Goal: Transaction & Acquisition: Book appointment/travel/reservation

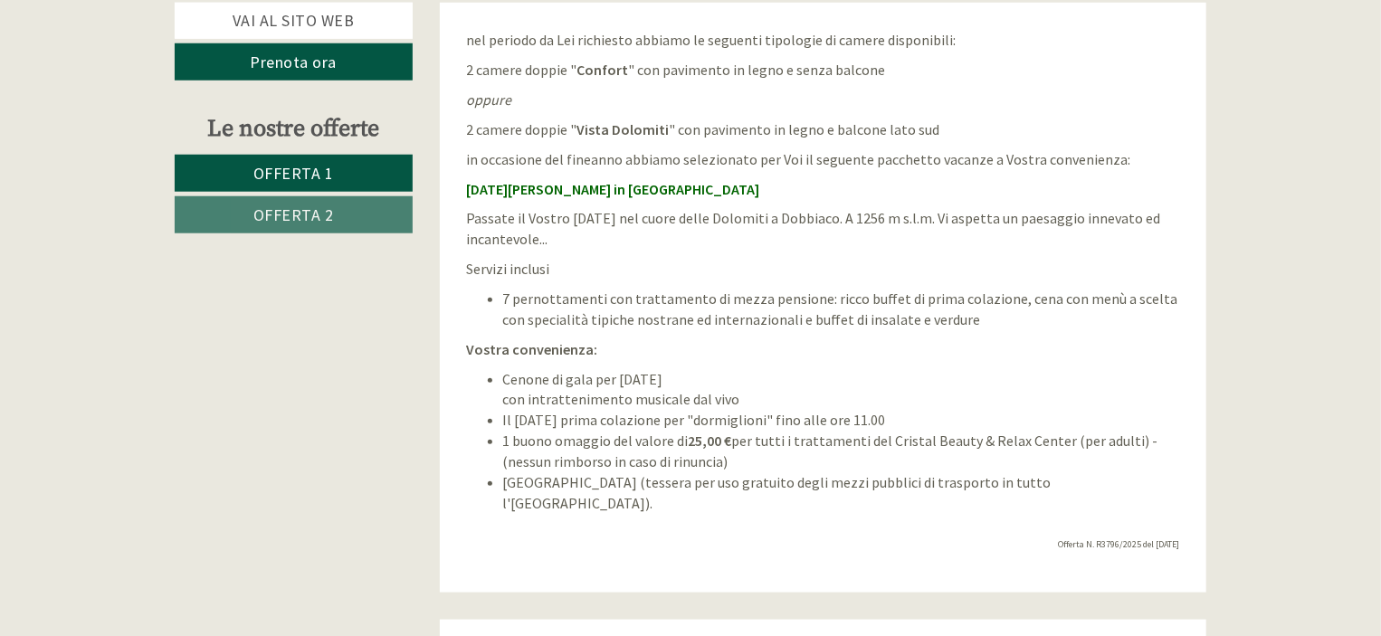
scroll to position [808, 0]
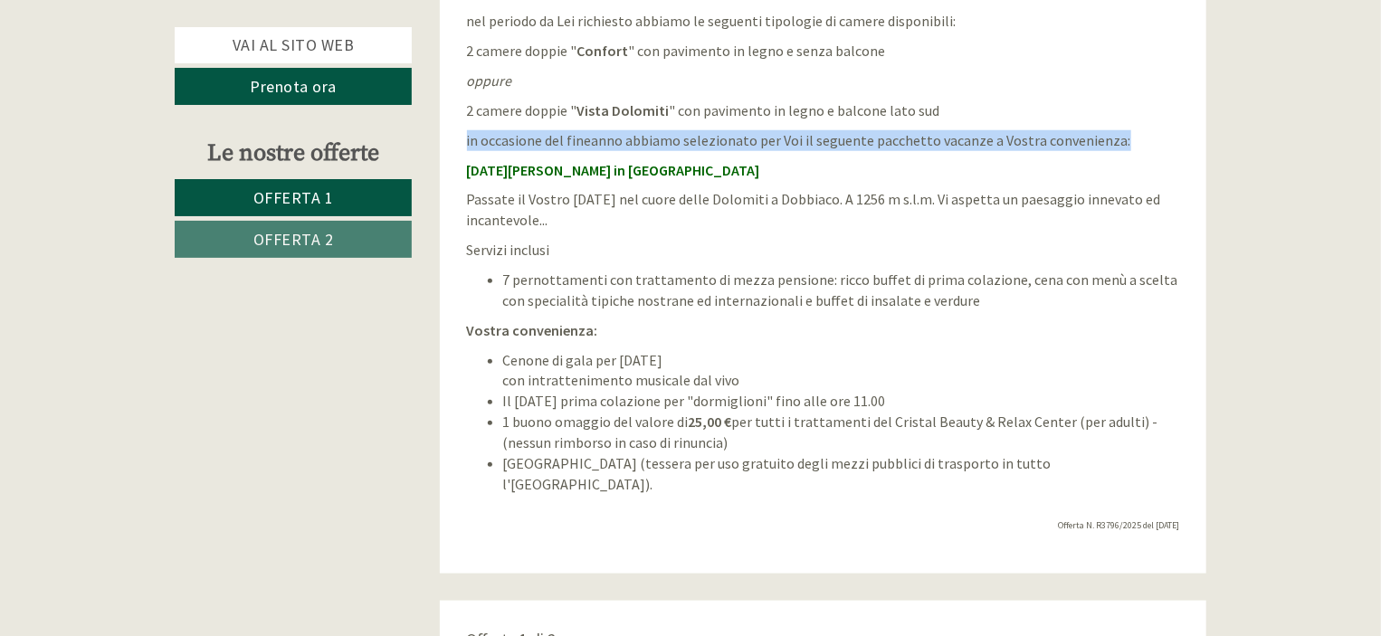
drag, startPoint x: 1380, startPoint y: 105, endPoint x: 1384, endPoint y: 131, distance: 26.5
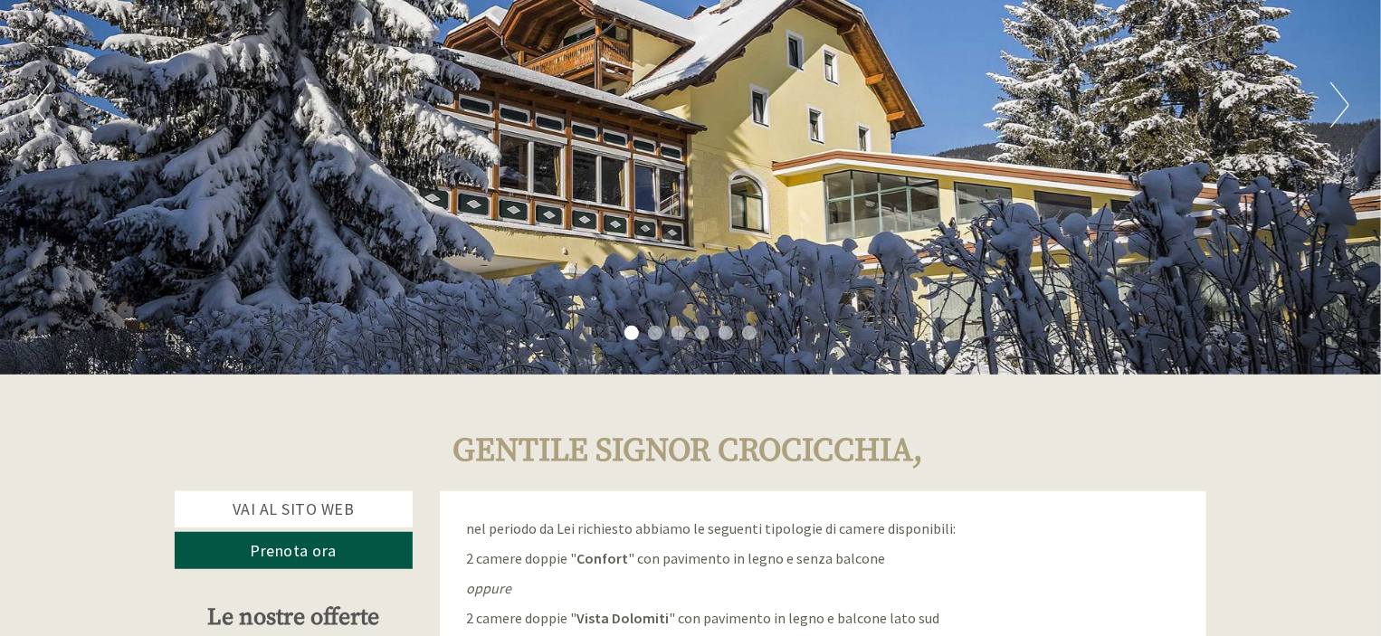
scroll to position [0, 0]
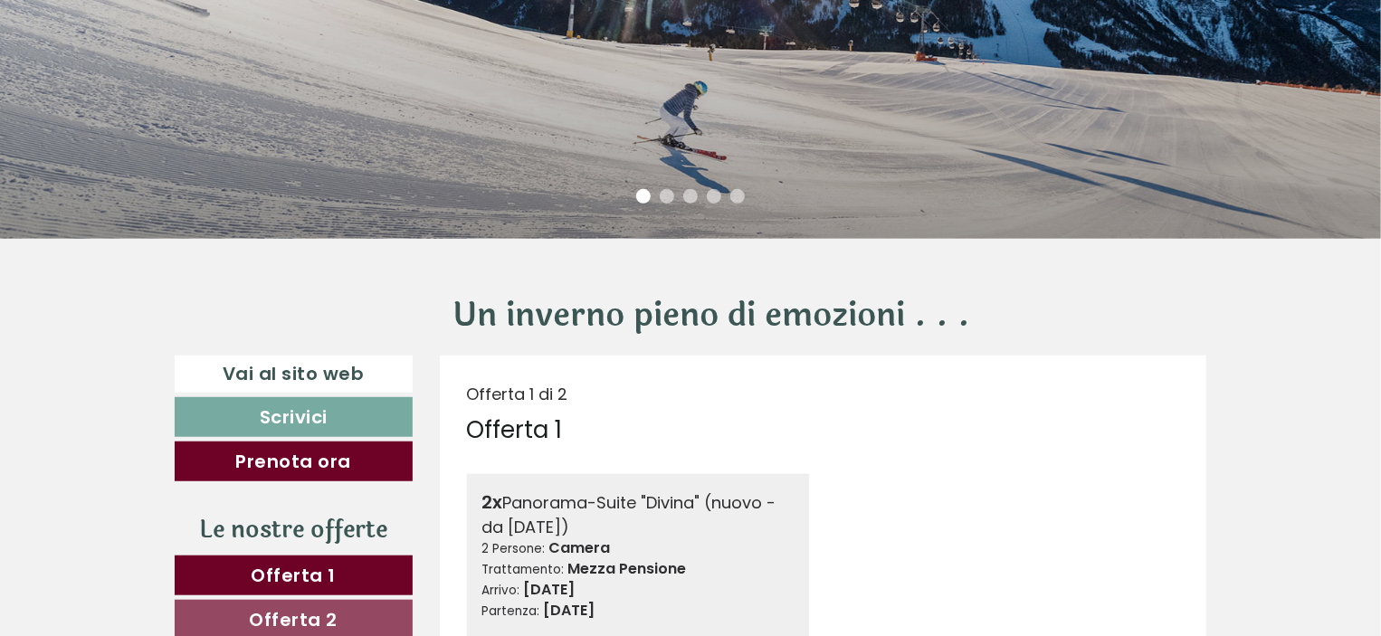
scroll to position [460, 0]
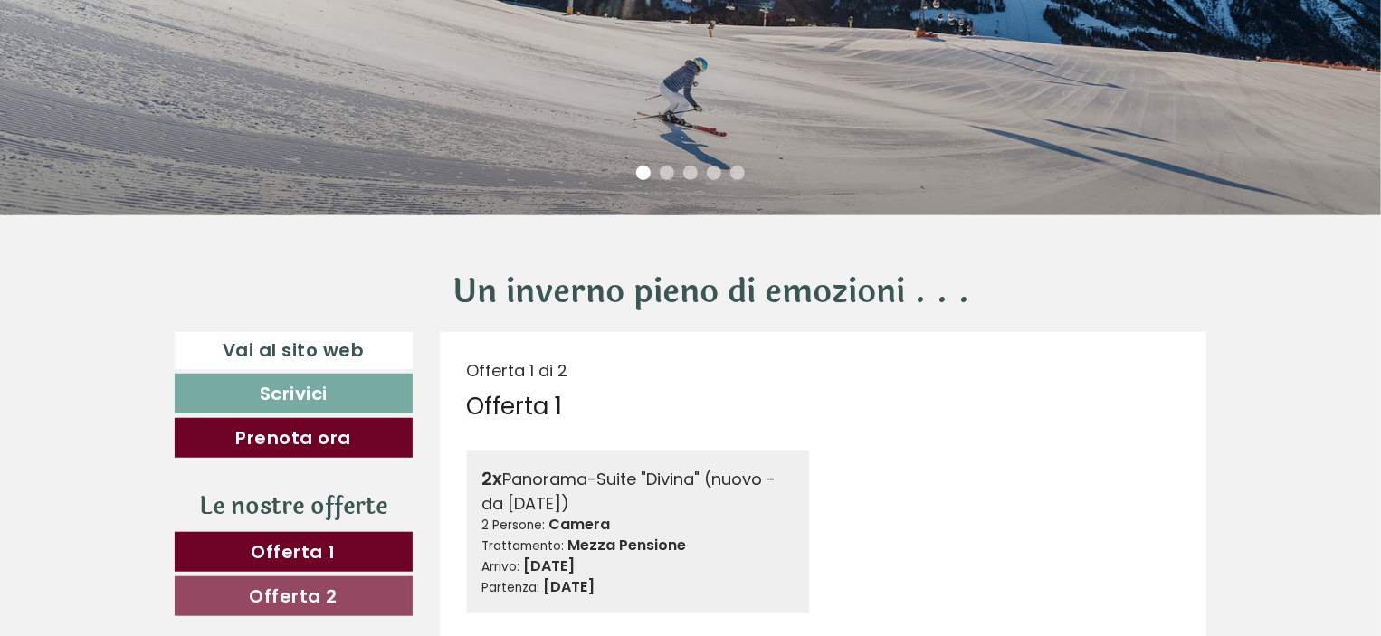
drag, startPoint x: 1388, startPoint y: 17, endPoint x: 1389, endPoint y: 68, distance: 50.7
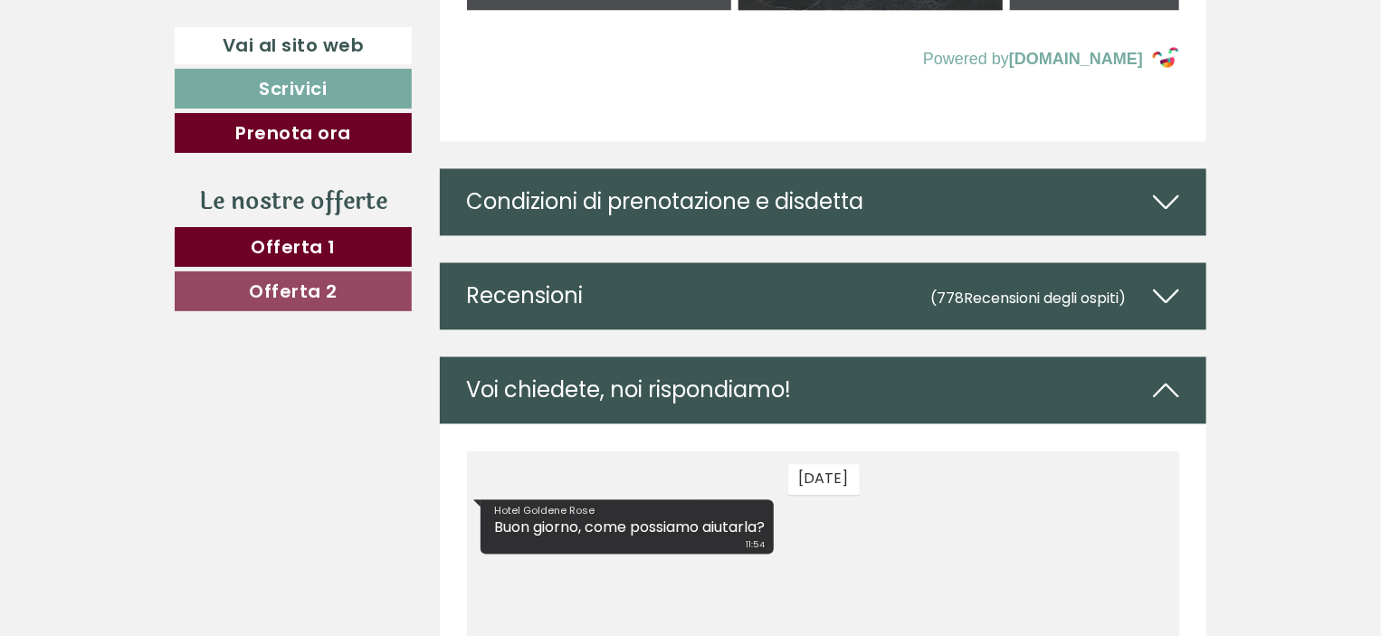
scroll to position [8657, 0]
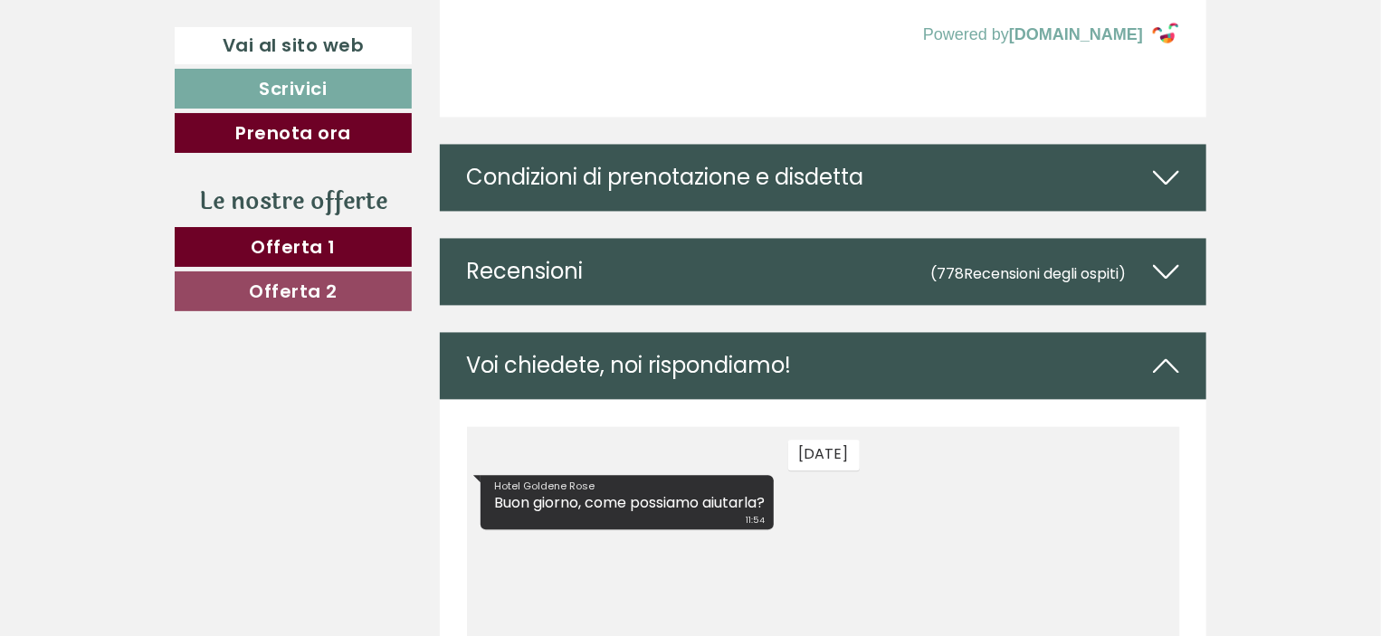
click at [1159, 193] on icon at bounding box center [1166, 177] width 26 height 31
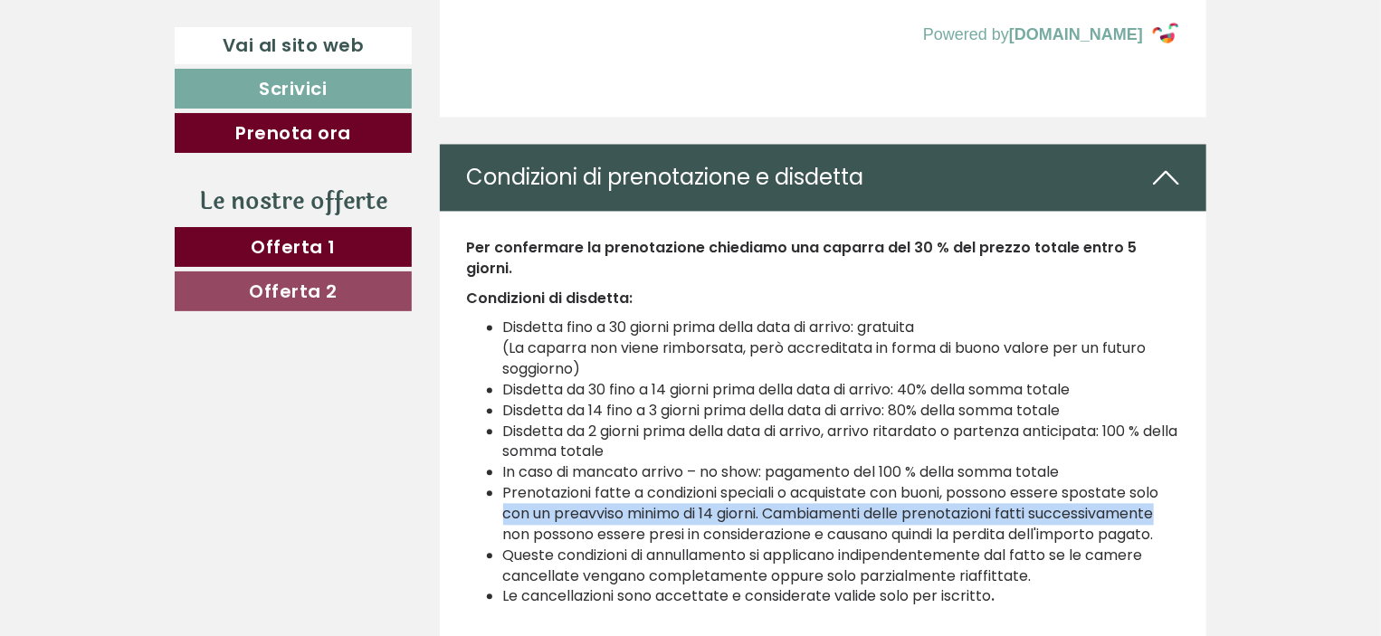
drag, startPoint x: 1380, startPoint y: 503, endPoint x: 1387, endPoint y: 517, distance: 15.0
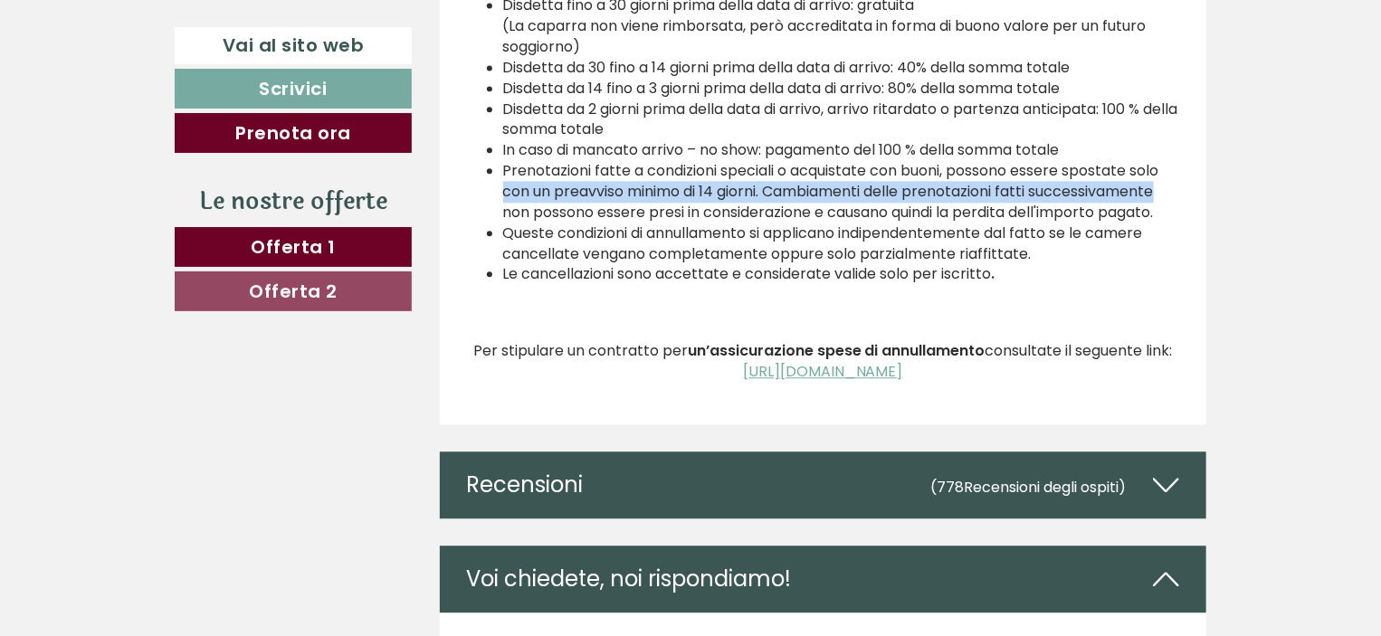
scroll to position [8953, 0]
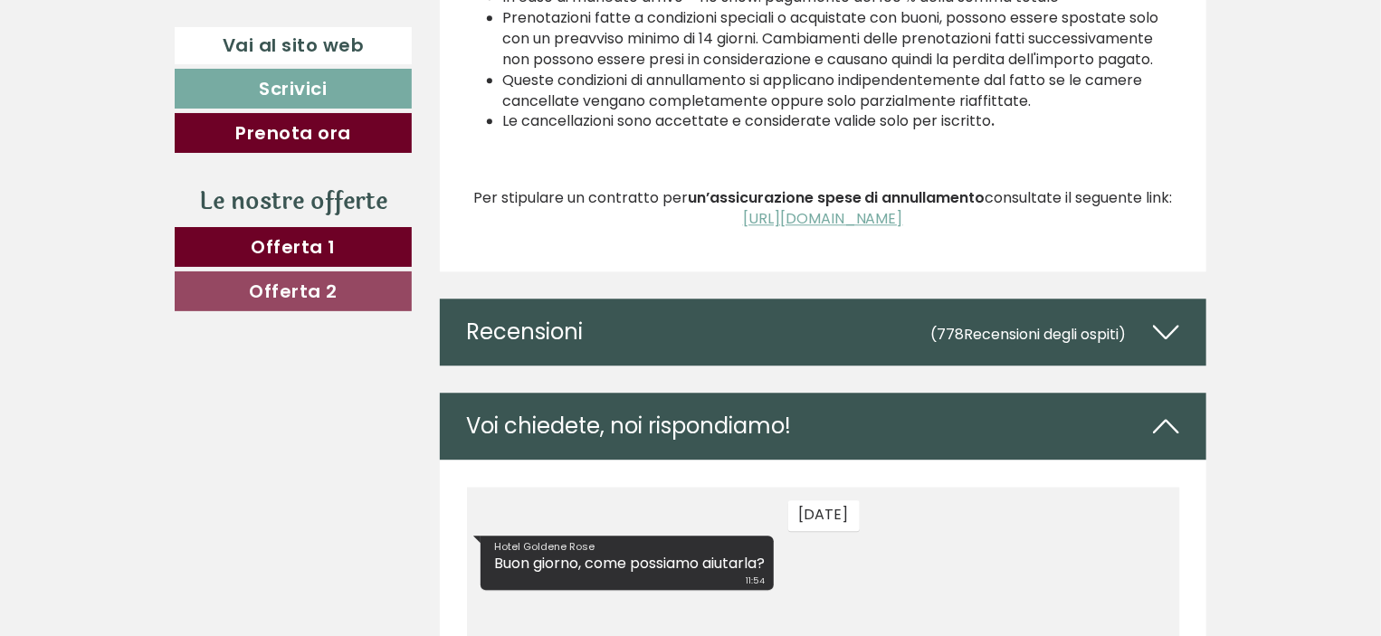
scroll to position [9144, 0]
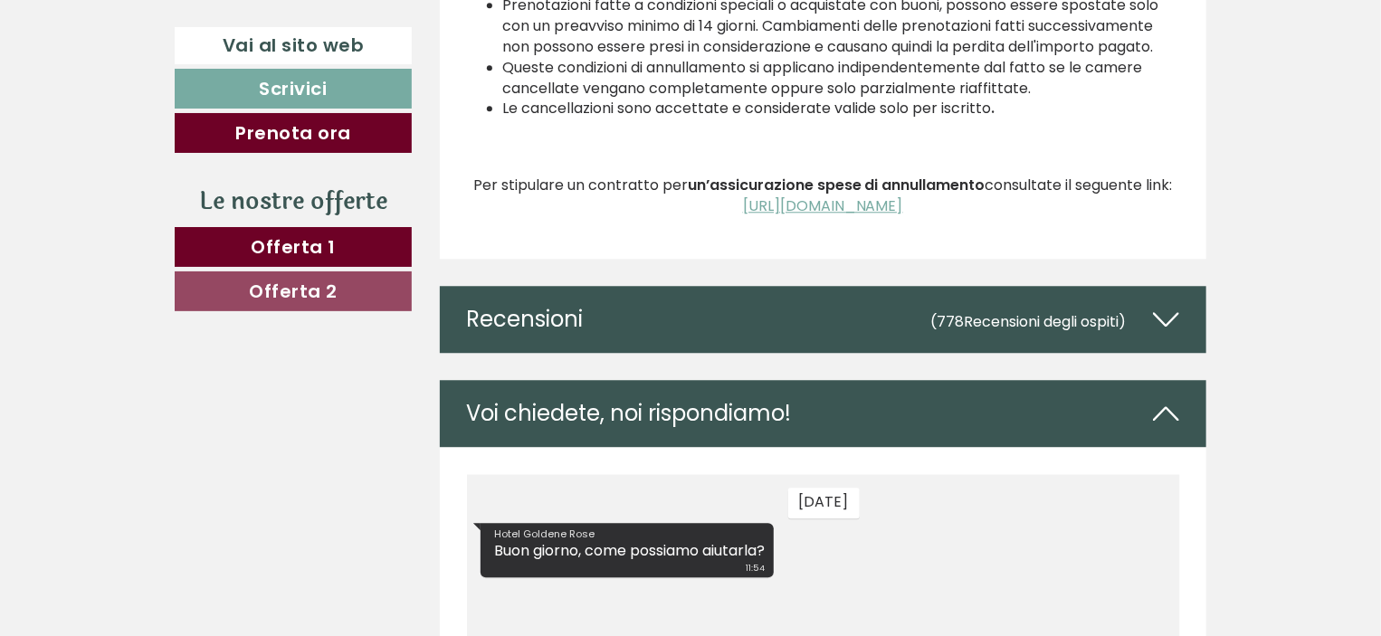
click at [1162, 324] on icon at bounding box center [1166, 319] width 26 height 31
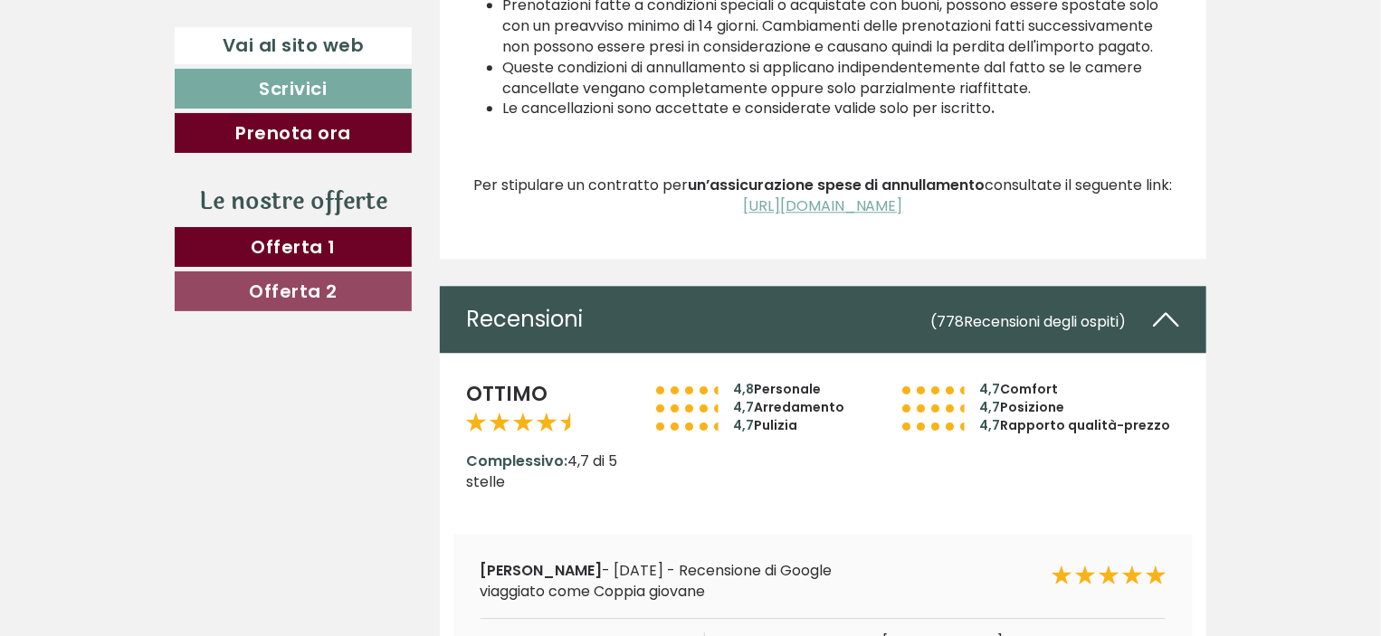
click at [1169, 325] on icon at bounding box center [1166, 319] width 26 height 31
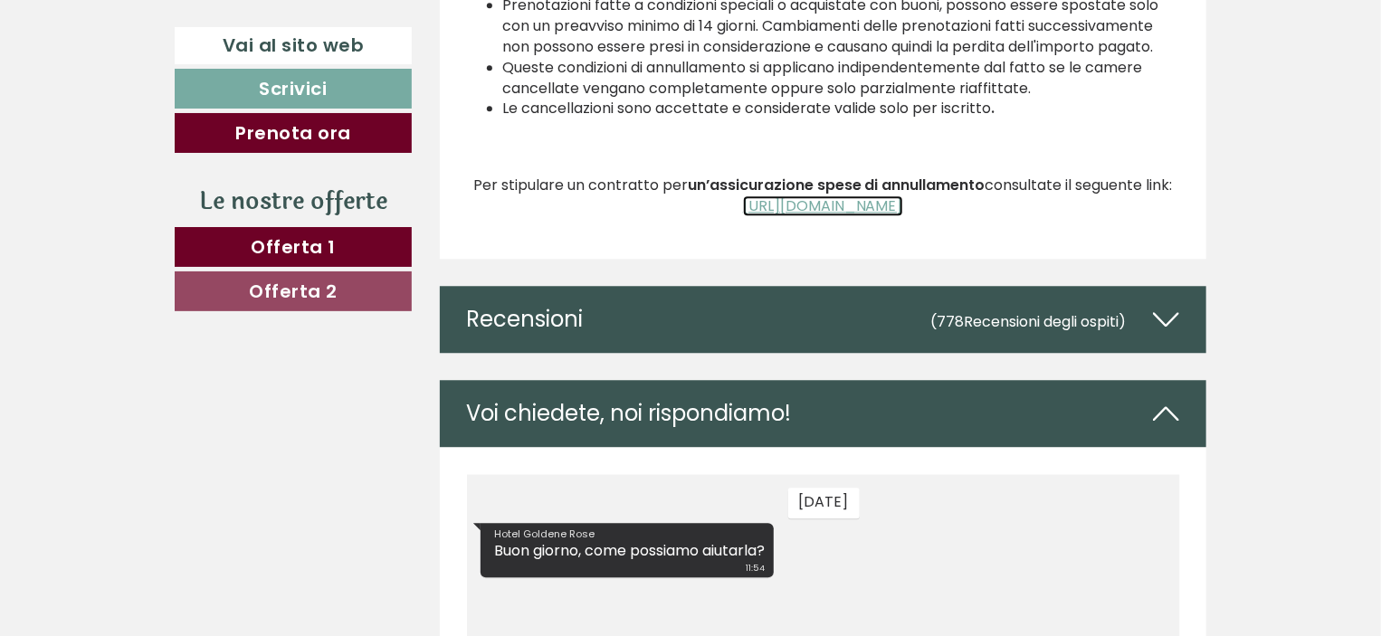
click at [852, 204] on u "[URL][DOMAIN_NAME]" at bounding box center [823, 206] width 160 height 21
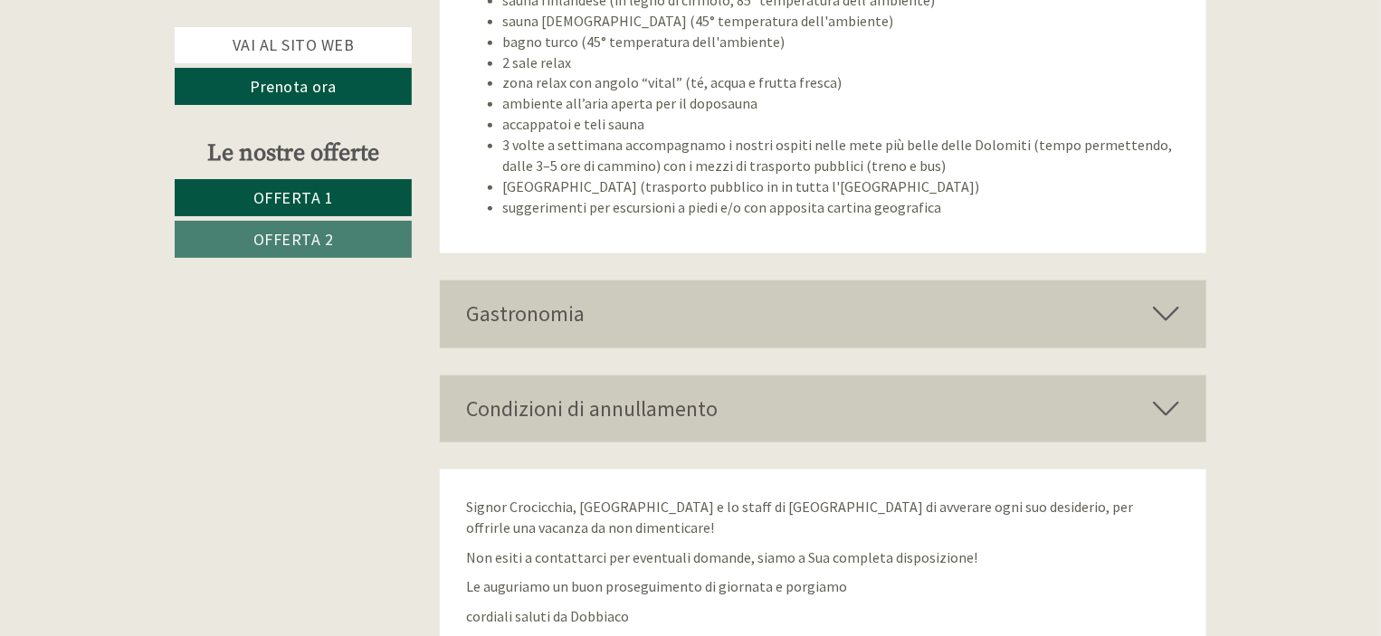
scroll to position [4487, 0]
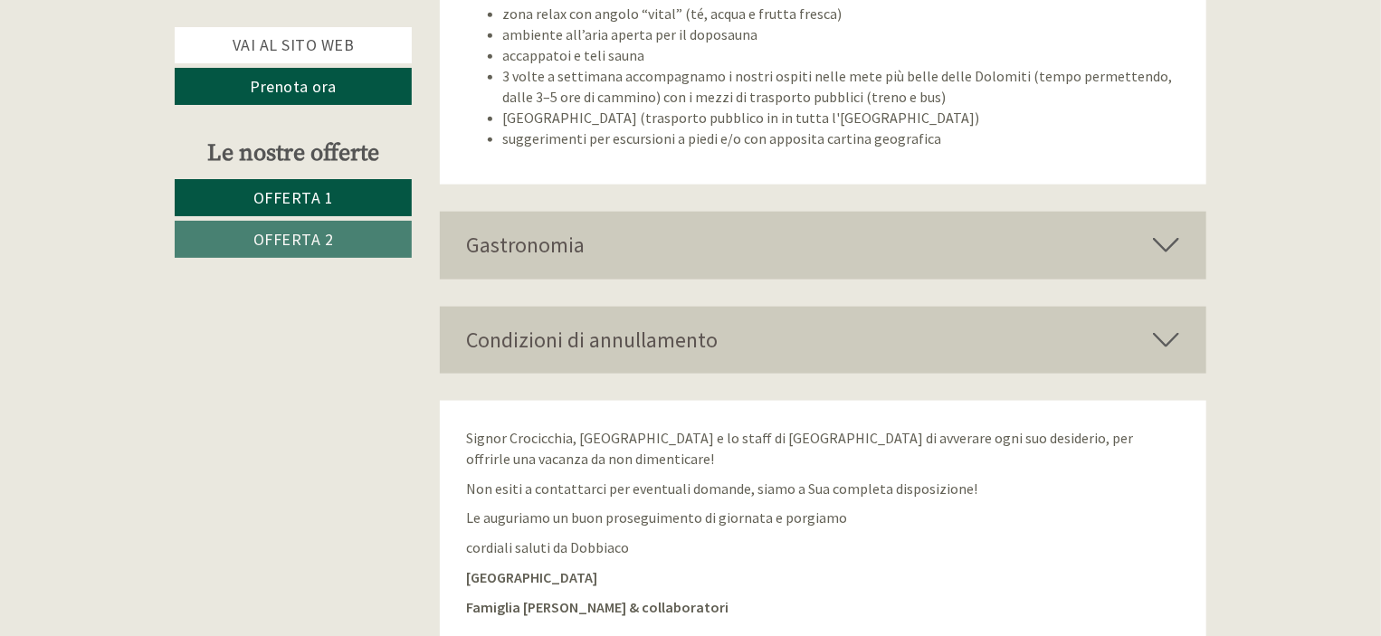
click at [1159, 325] on icon at bounding box center [1166, 340] width 26 height 31
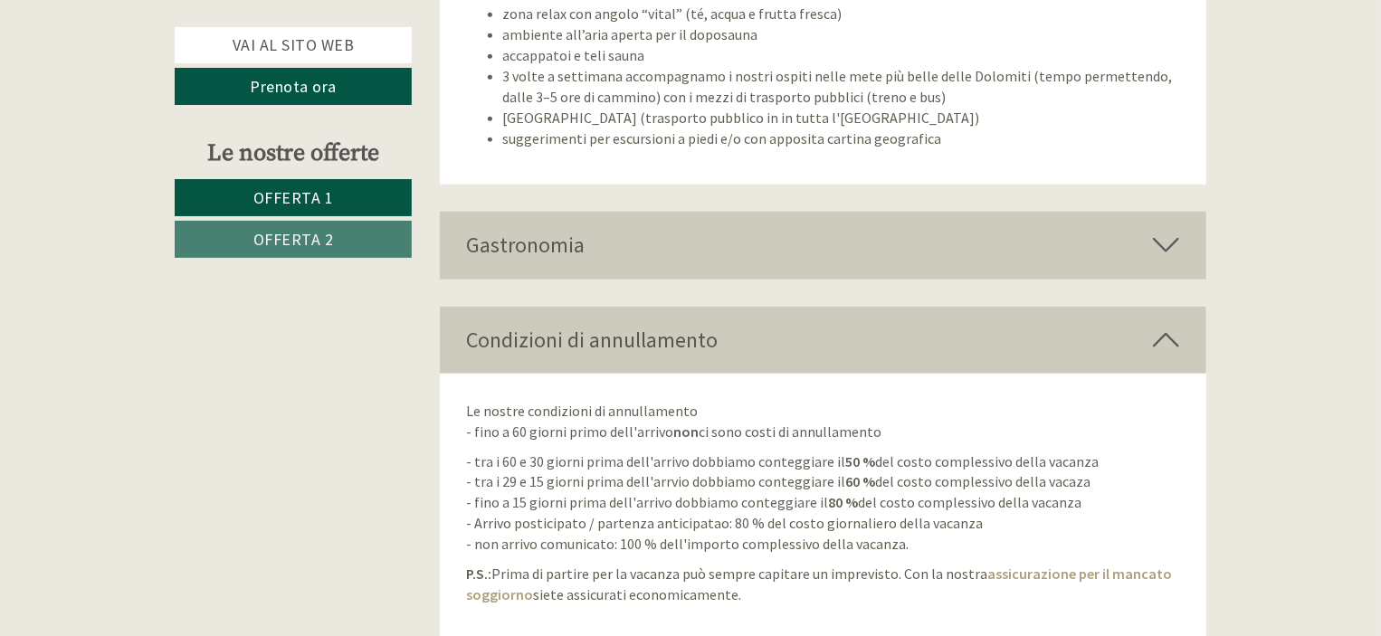
drag, startPoint x: 1379, startPoint y: 501, endPoint x: 1389, endPoint y: 512, distance: 14.7
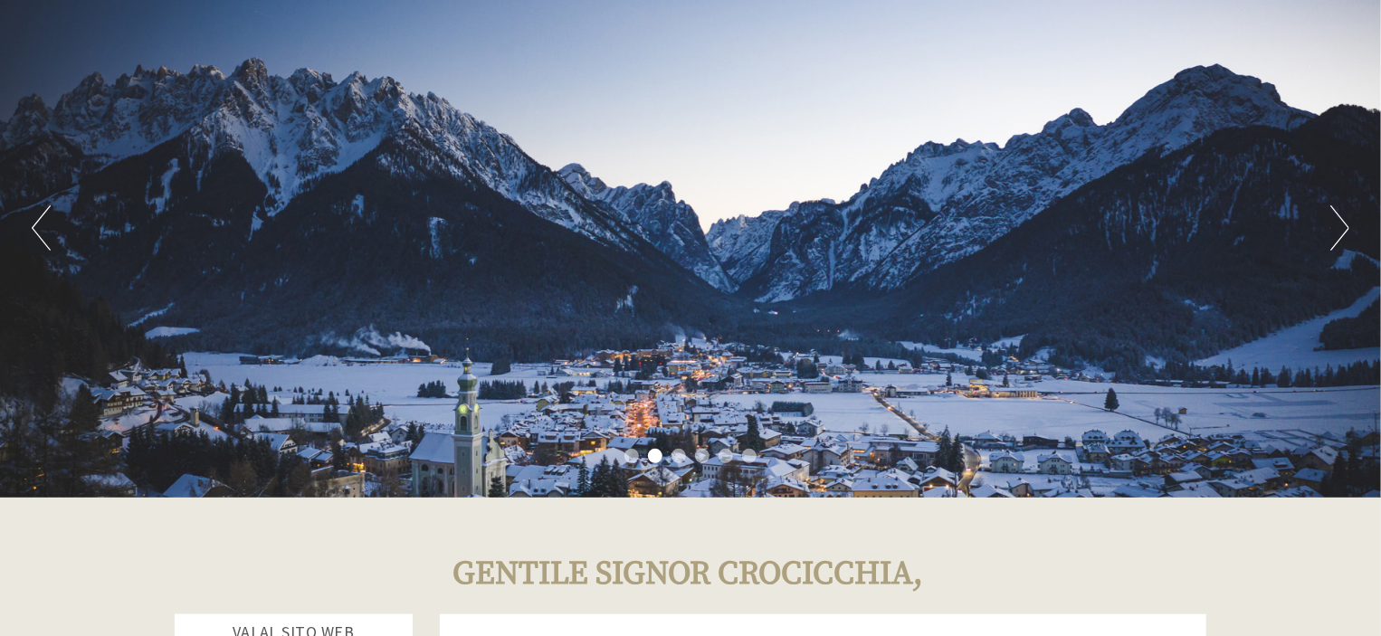
scroll to position [0, 0]
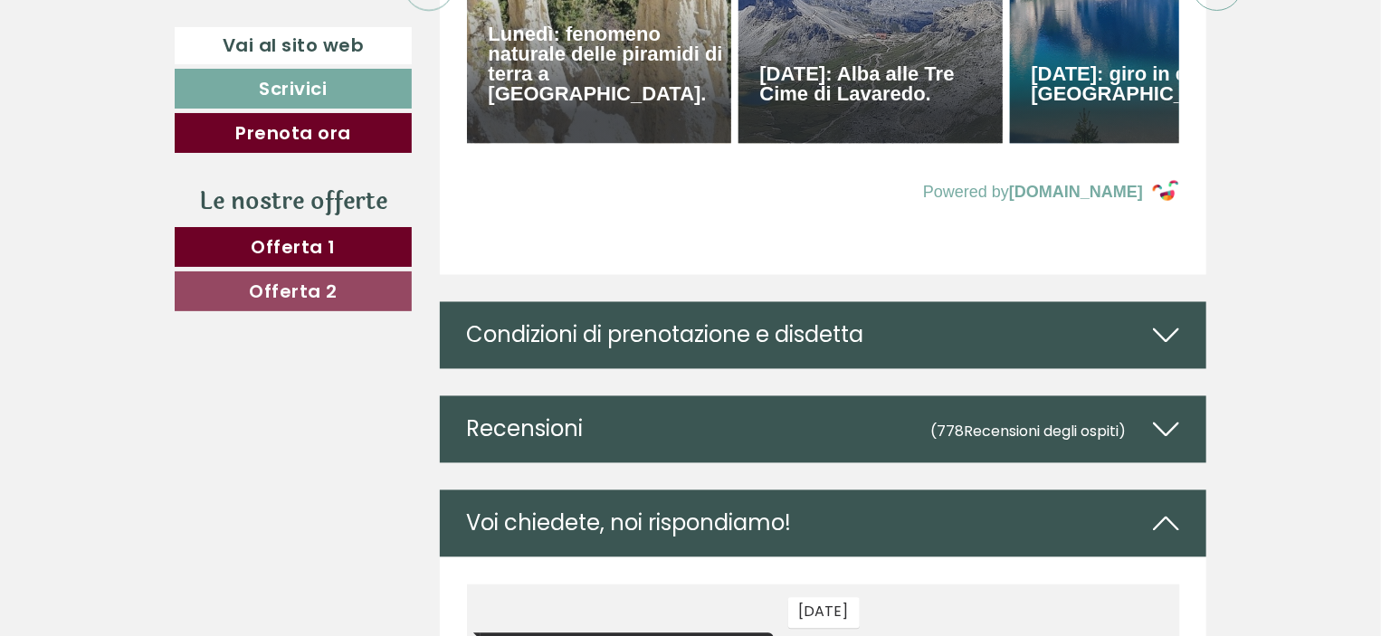
scroll to position [8547, 0]
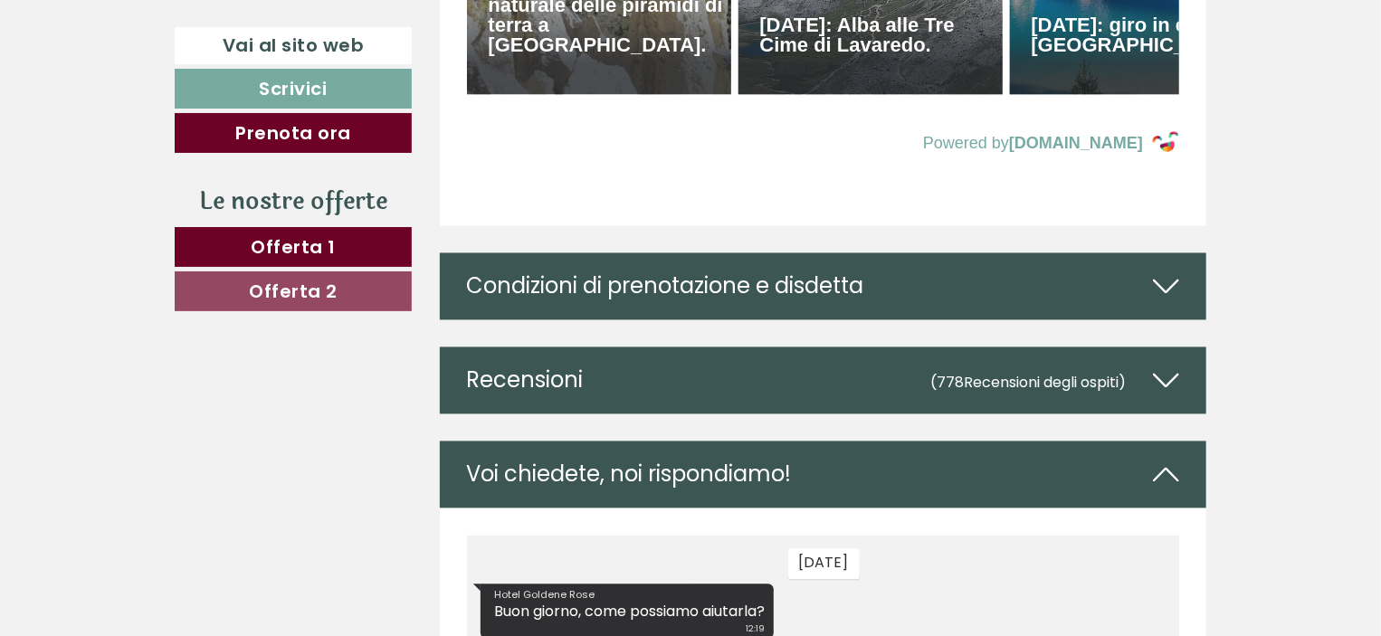
click at [1177, 302] on icon at bounding box center [1166, 287] width 26 height 31
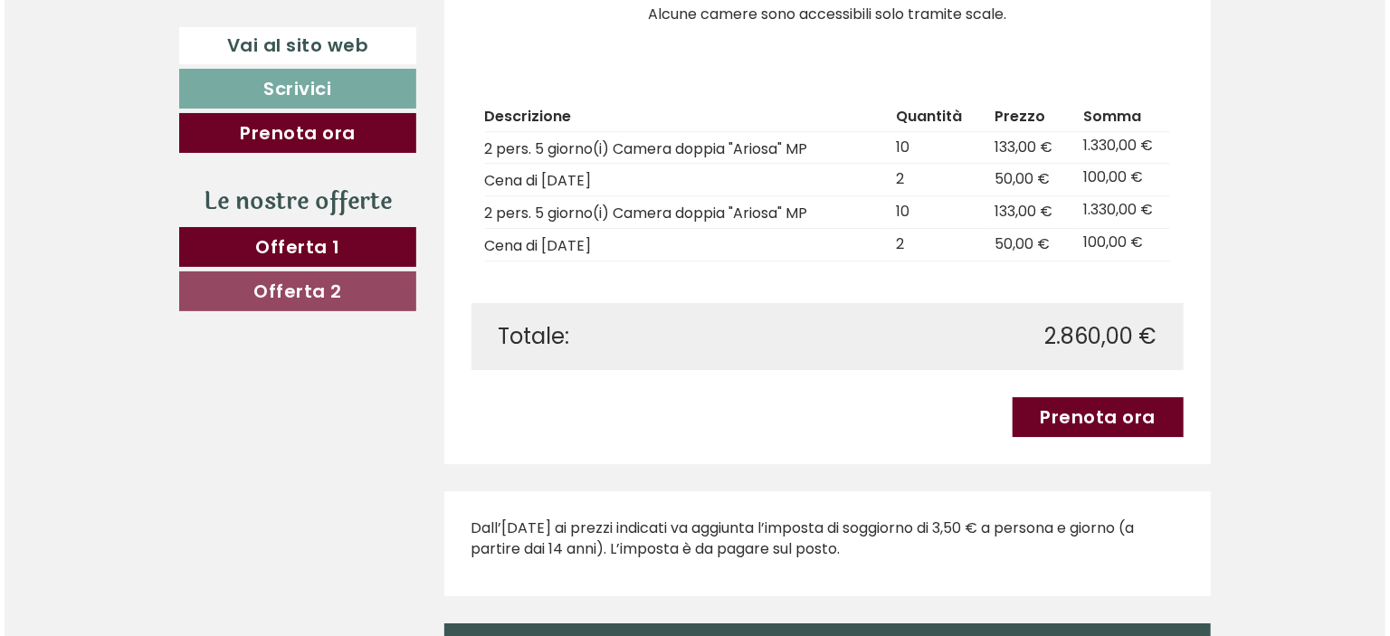
scroll to position [2742, 0]
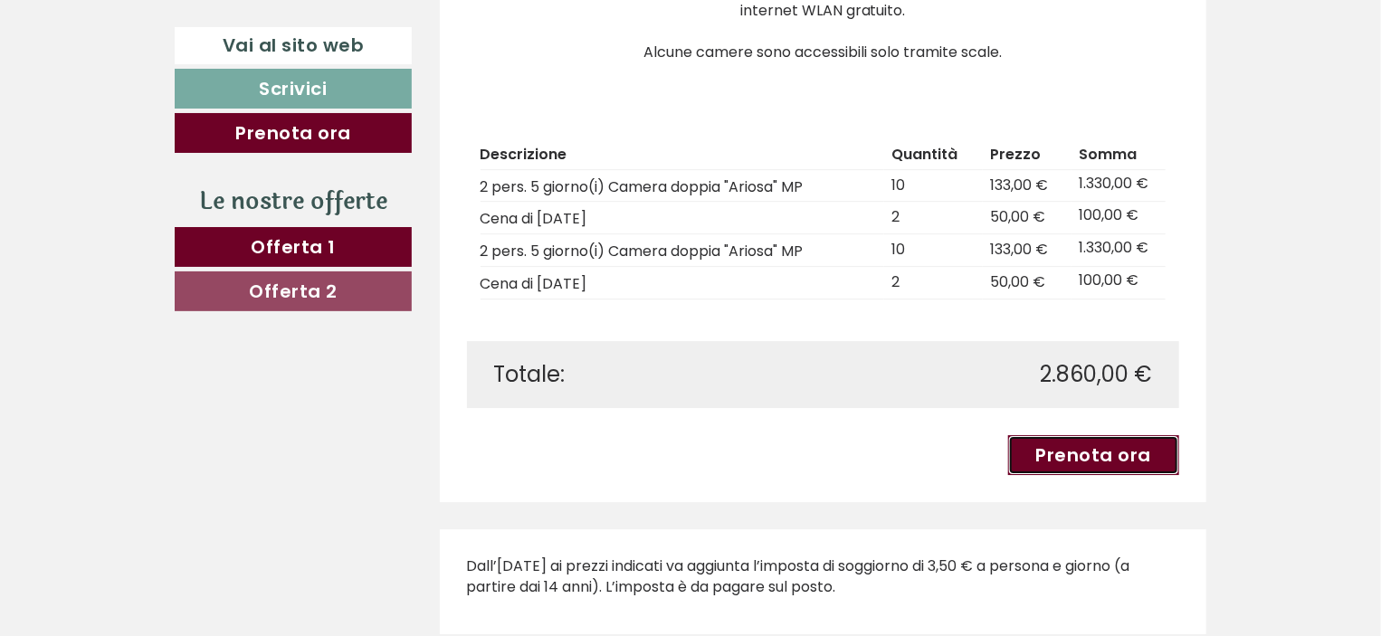
click at [1101, 444] on link "Prenota ora" at bounding box center [1094, 455] width 172 height 40
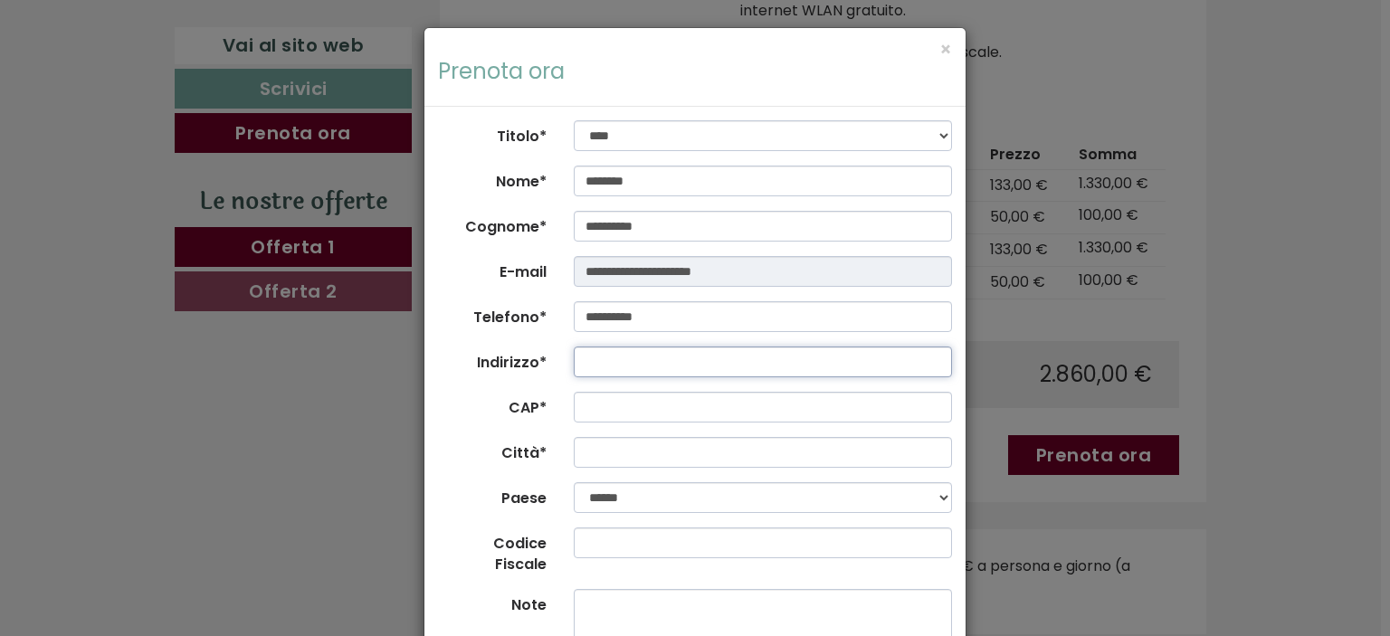
click at [610, 365] on input "Indirizzo*" at bounding box center [763, 362] width 379 height 31
type input "**********"
click at [678, 413] on input "CAP*" at bounding box center [763, 407] width 379 height 31
type input "*****"
click at [672, 450] on input "Città*" at bounding box center [763, 452] width 379 height 31
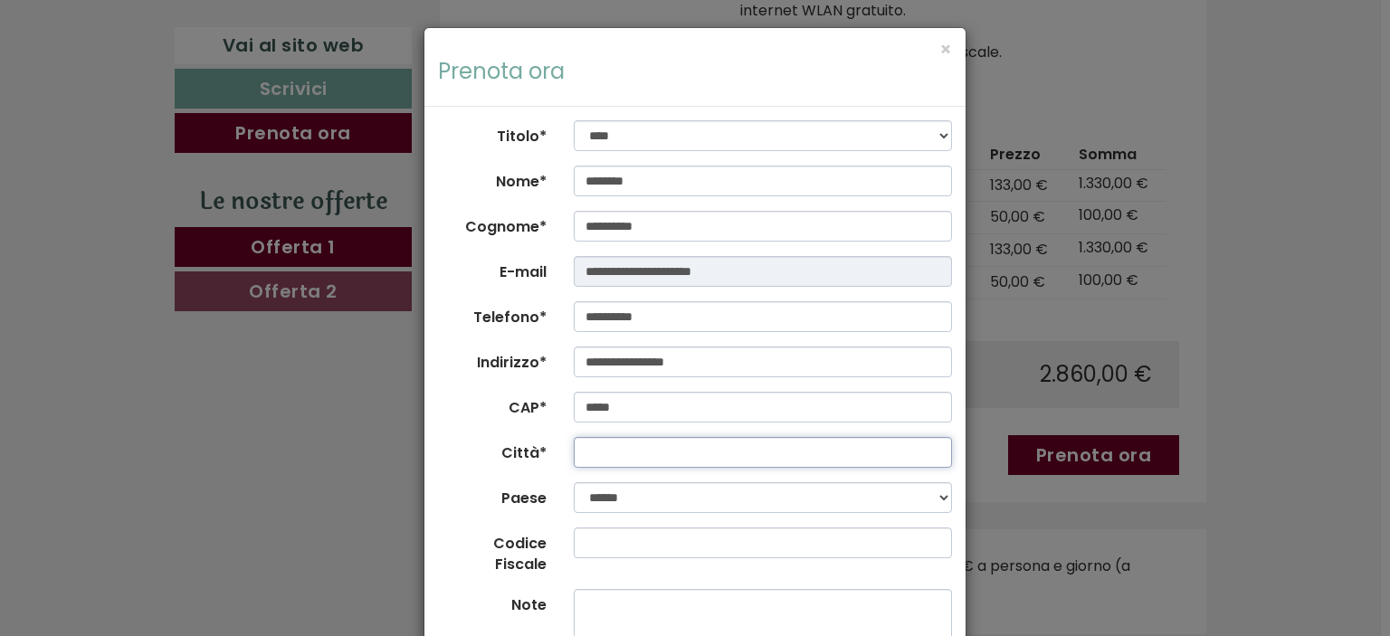
type input "**********"
click at [650, 542] on input "Codice Fiscale" at bounding box center [763, 543] width 379 height 31
type input "**********"
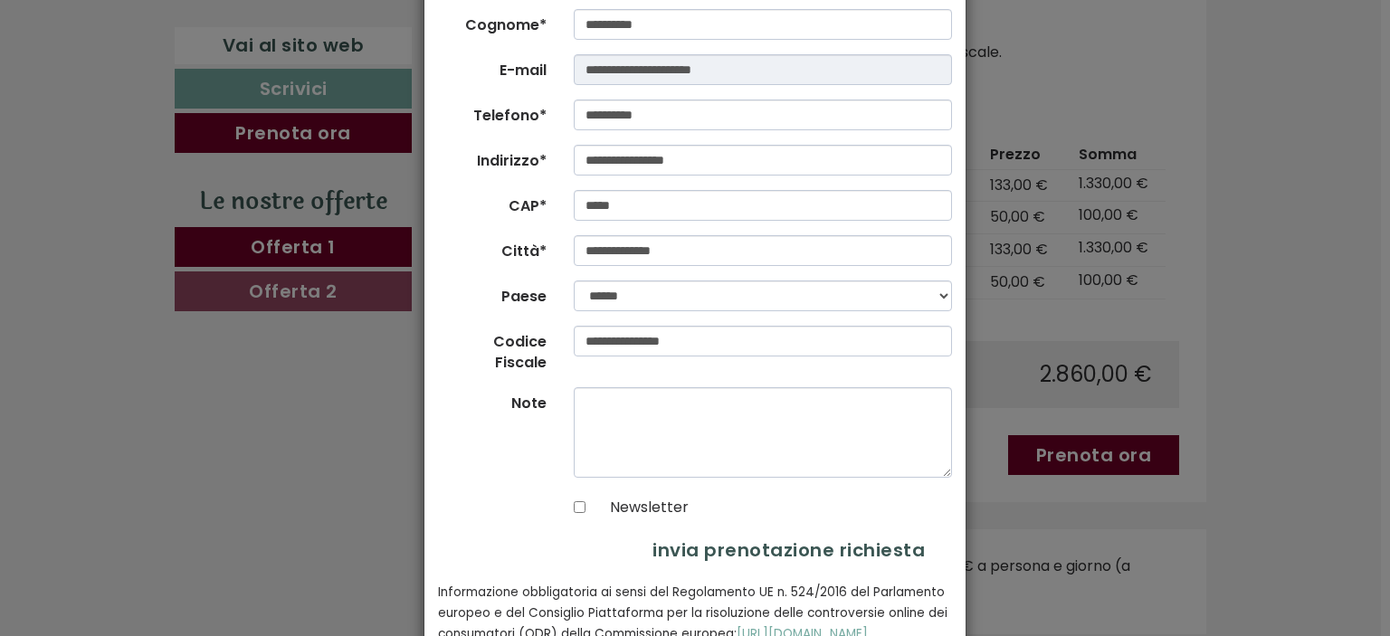
scroll to position [255, 0]
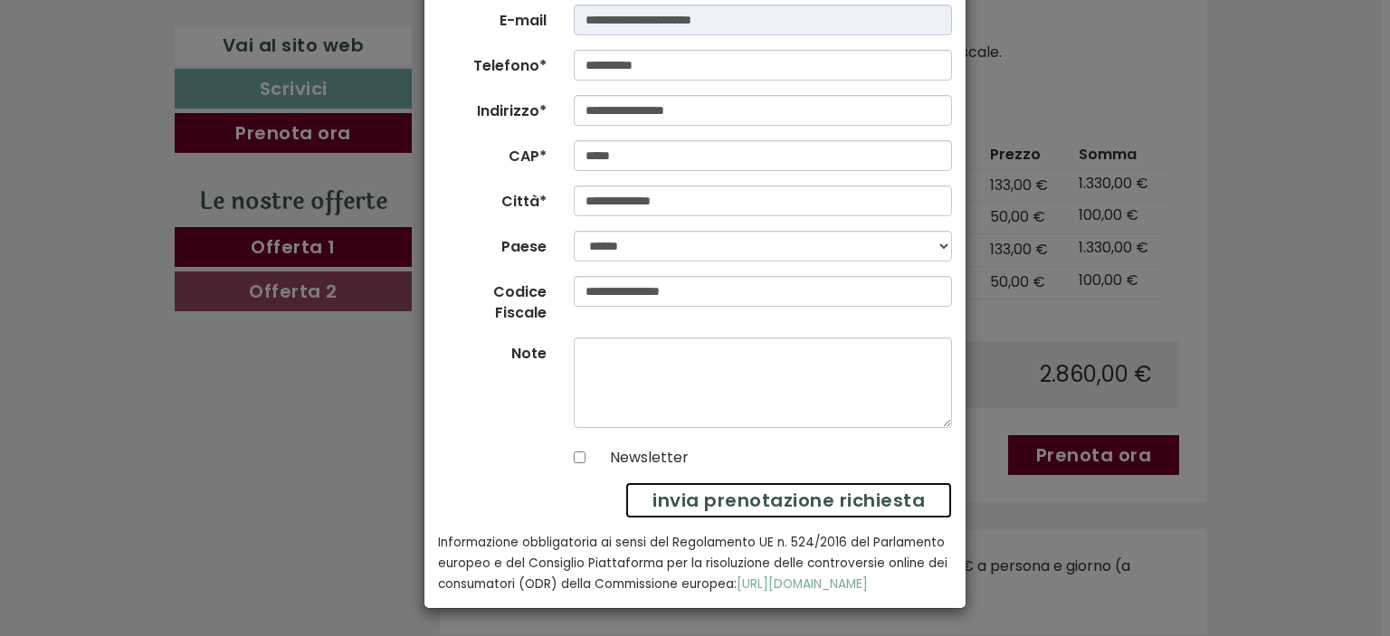
click at [766, 482] on button "invia prenotazione richiesta" at bounding box center [788, 500] width 327 height 37
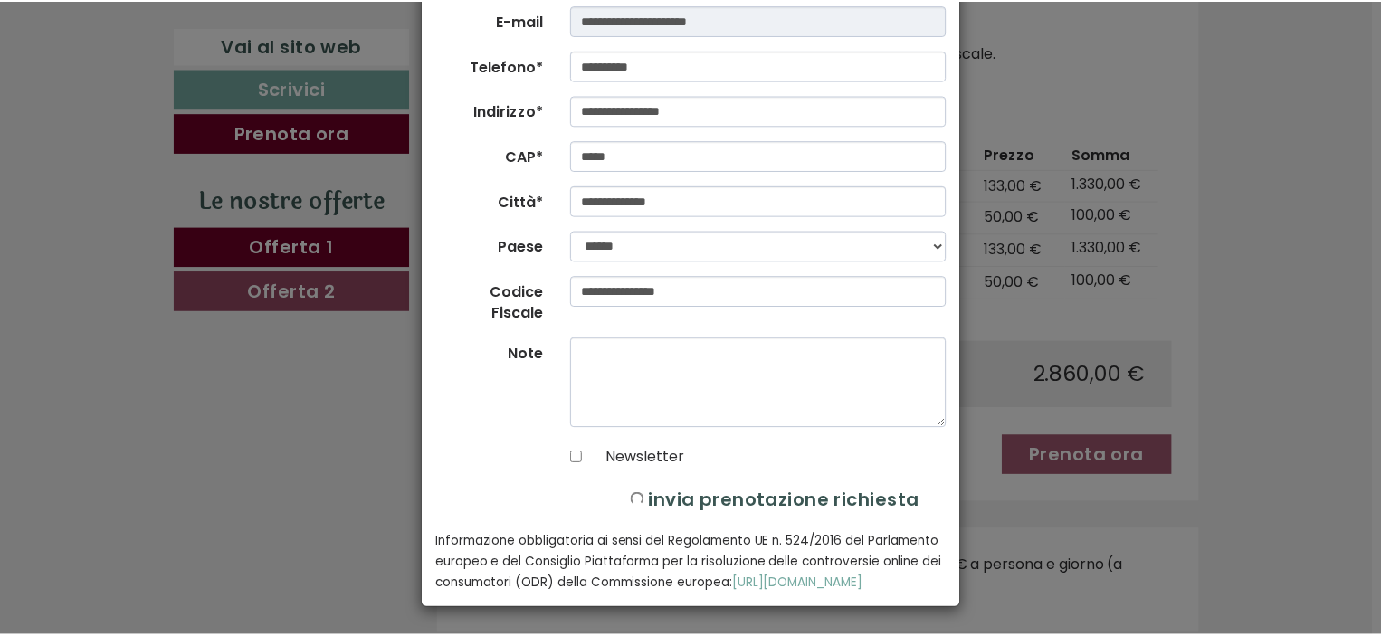
scroll to position [0, 0]
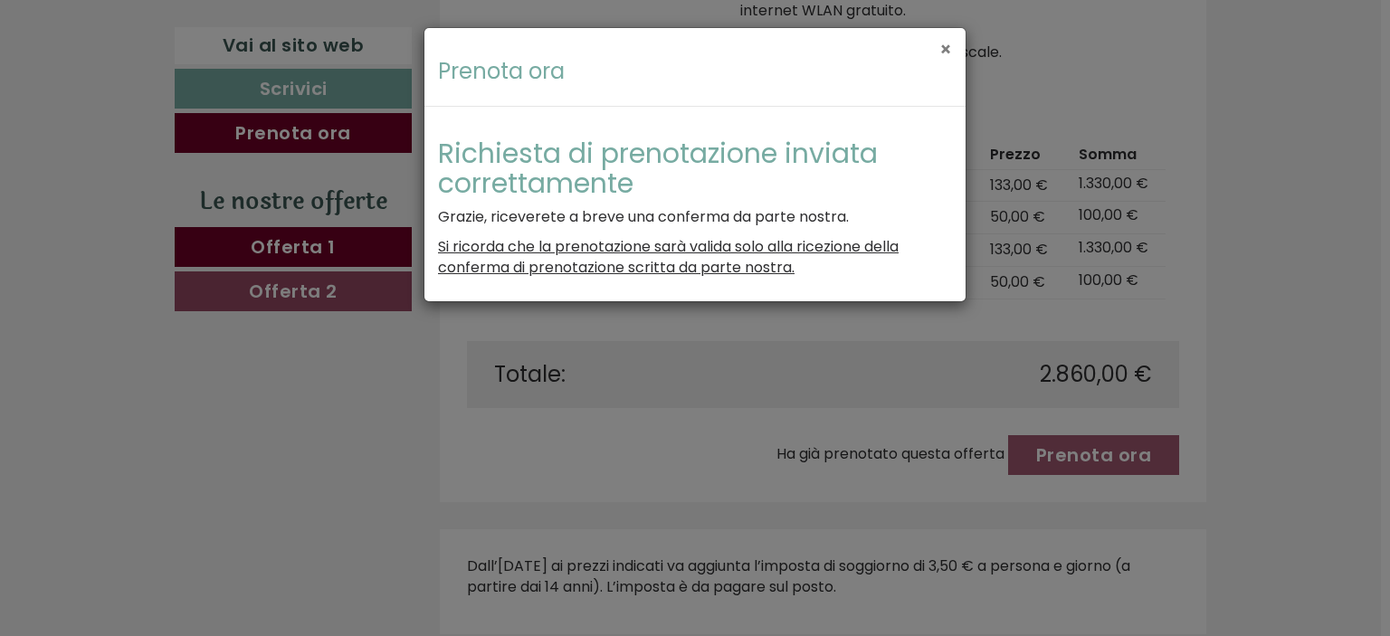
click at [943, 54] on button "×" at bounding box center [946, 49] width 13 height 19
